Goal: Task Accomplishment & Management: Manage account settings

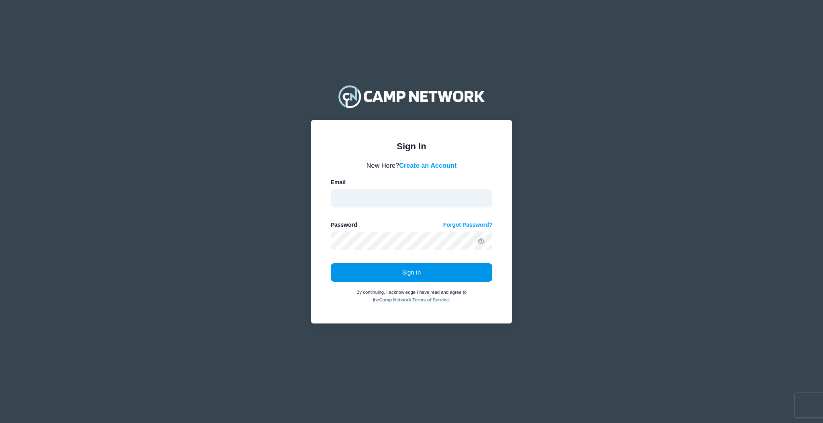
type input "[EMAIL_ADDRESS][DOMAIN_NAME]"
click at [369, 279] on button "Sign In" at bounding box center [412, 272] width 162 height 18
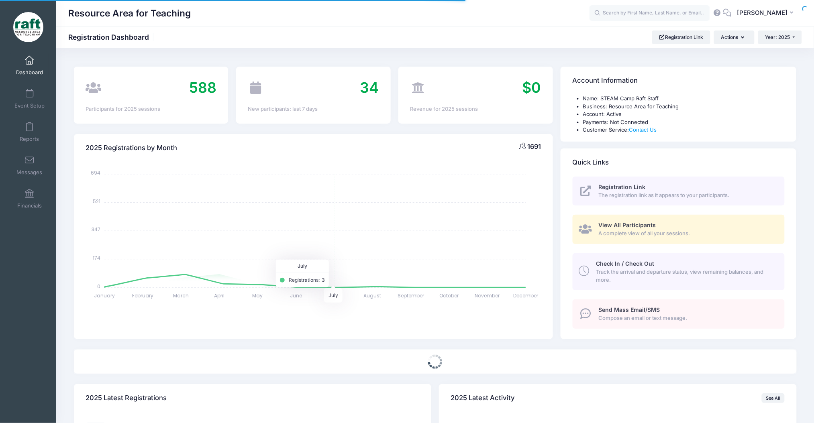
select select
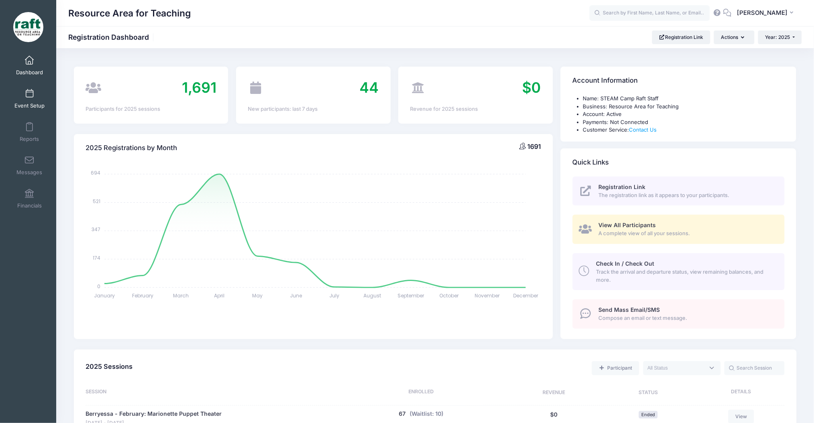
click at [29, 96] on span at bounding box center [29, 94] width 0 height 9
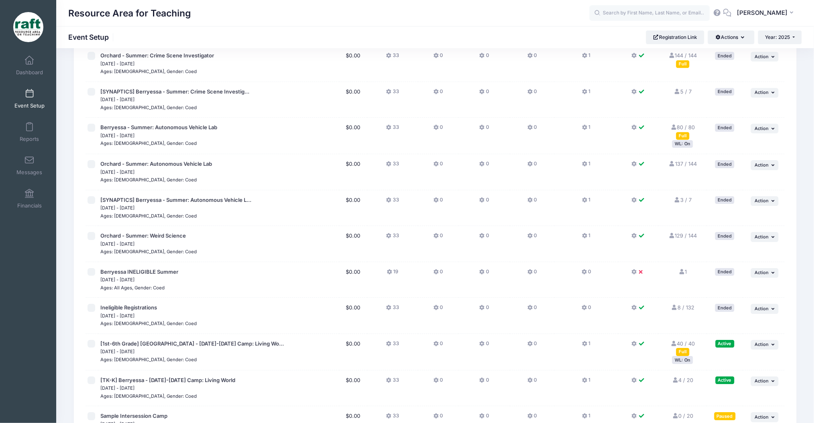
scroll to position [905, 0]
